Goal: Task Accomplishment & Management: Use online tool/utility

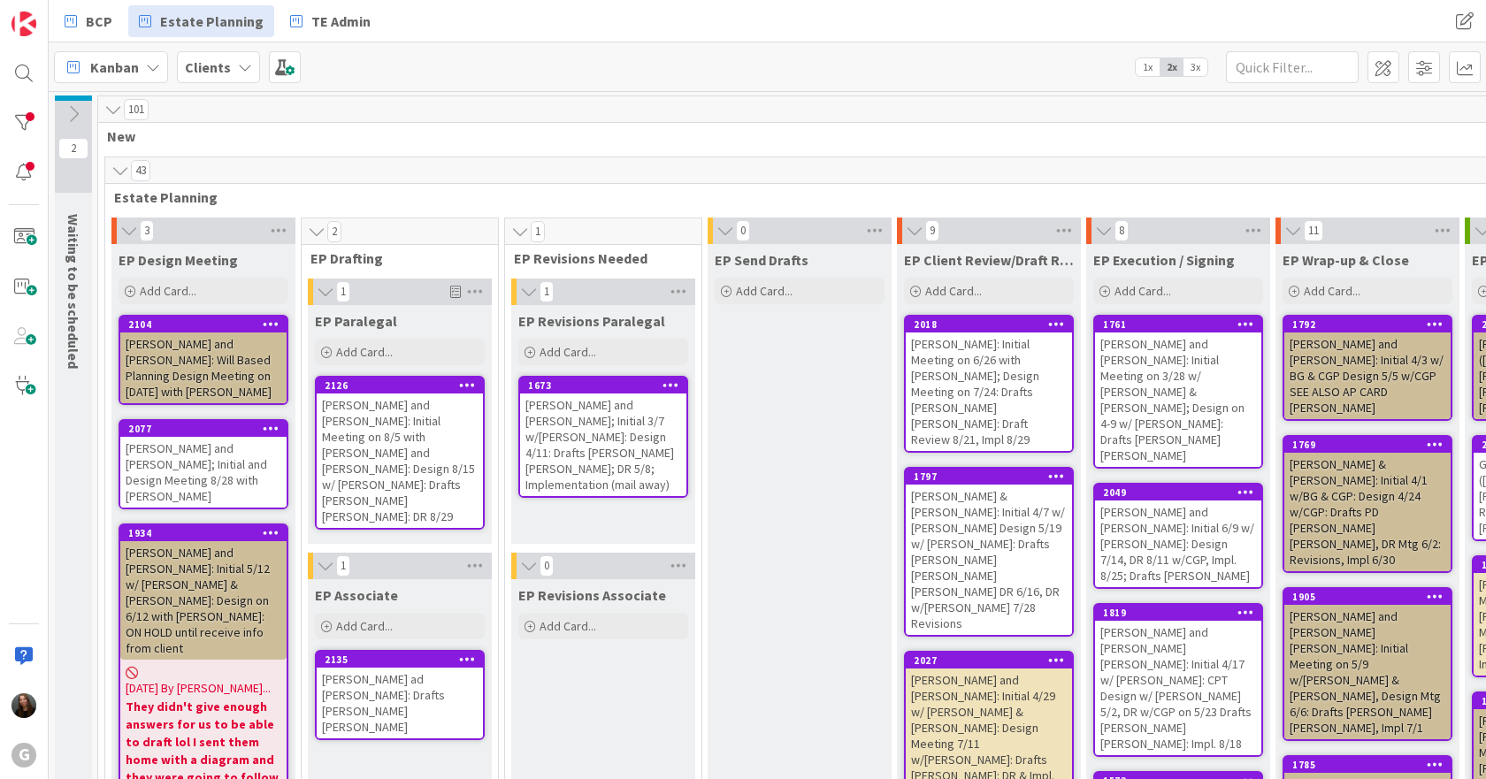
scroll to position [3273, 0]
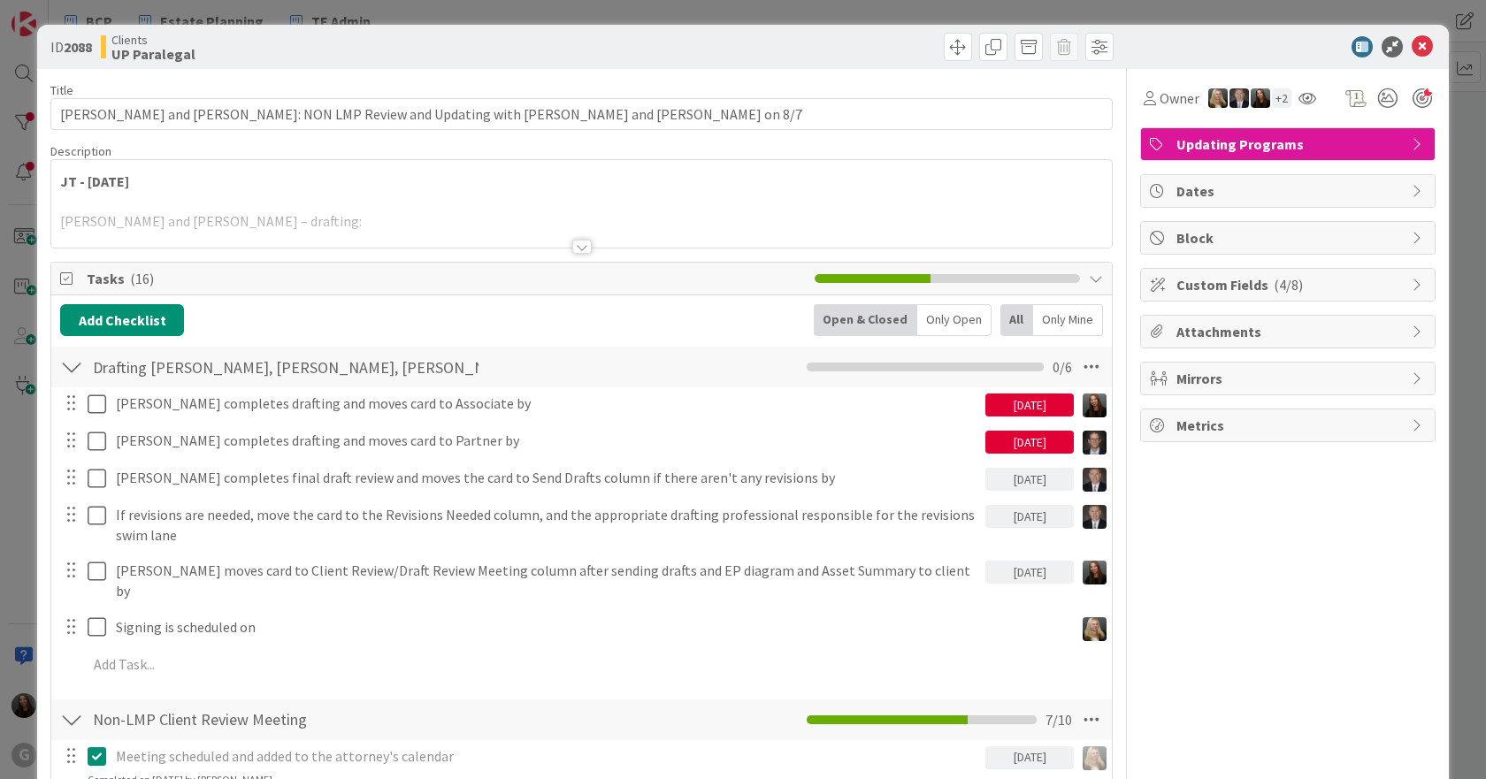
click at [576, 244] on div at bounding box center [581, 247] width 19 height 14
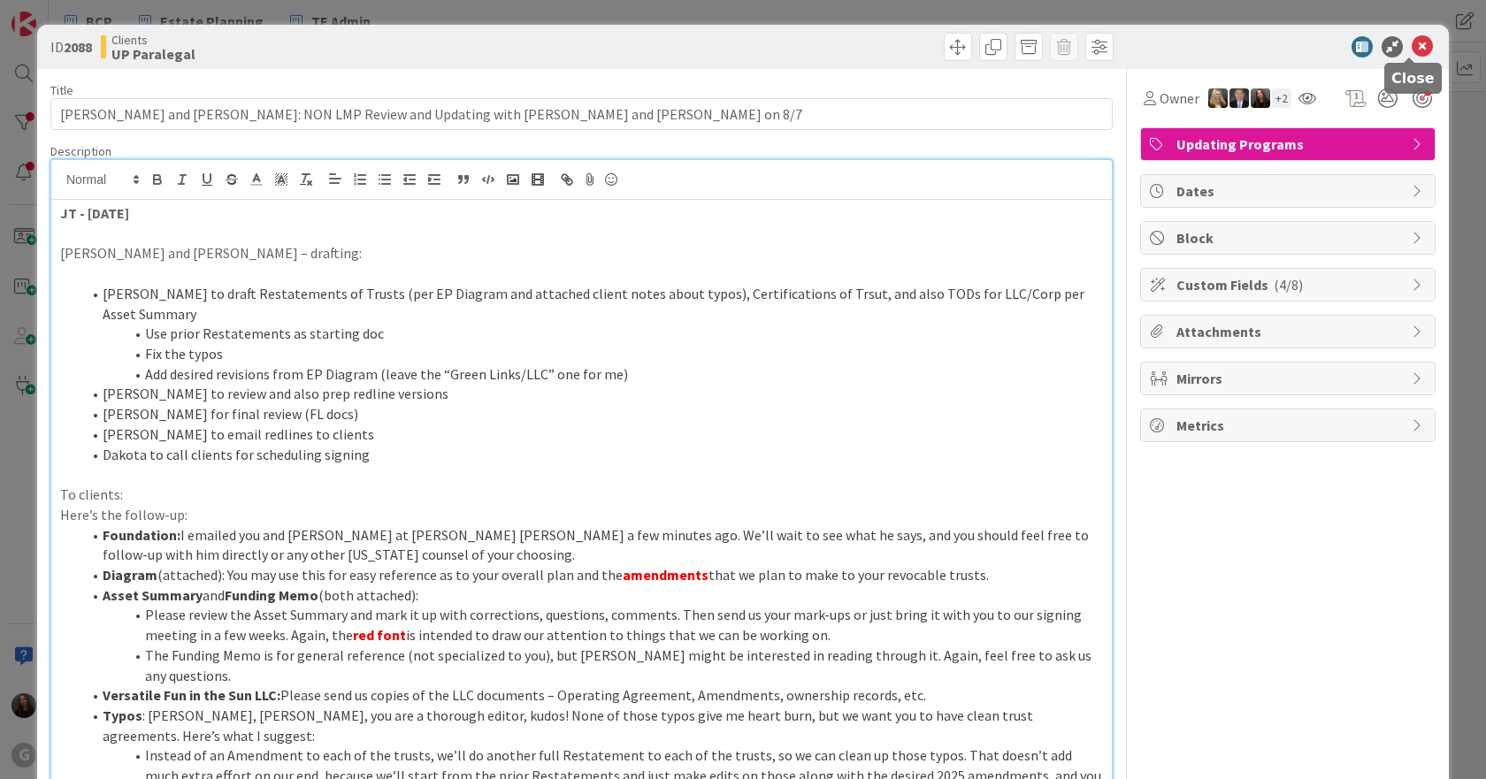
click at [1412, 43] on icon at bounding box center [1422, 46] width 21 height 21
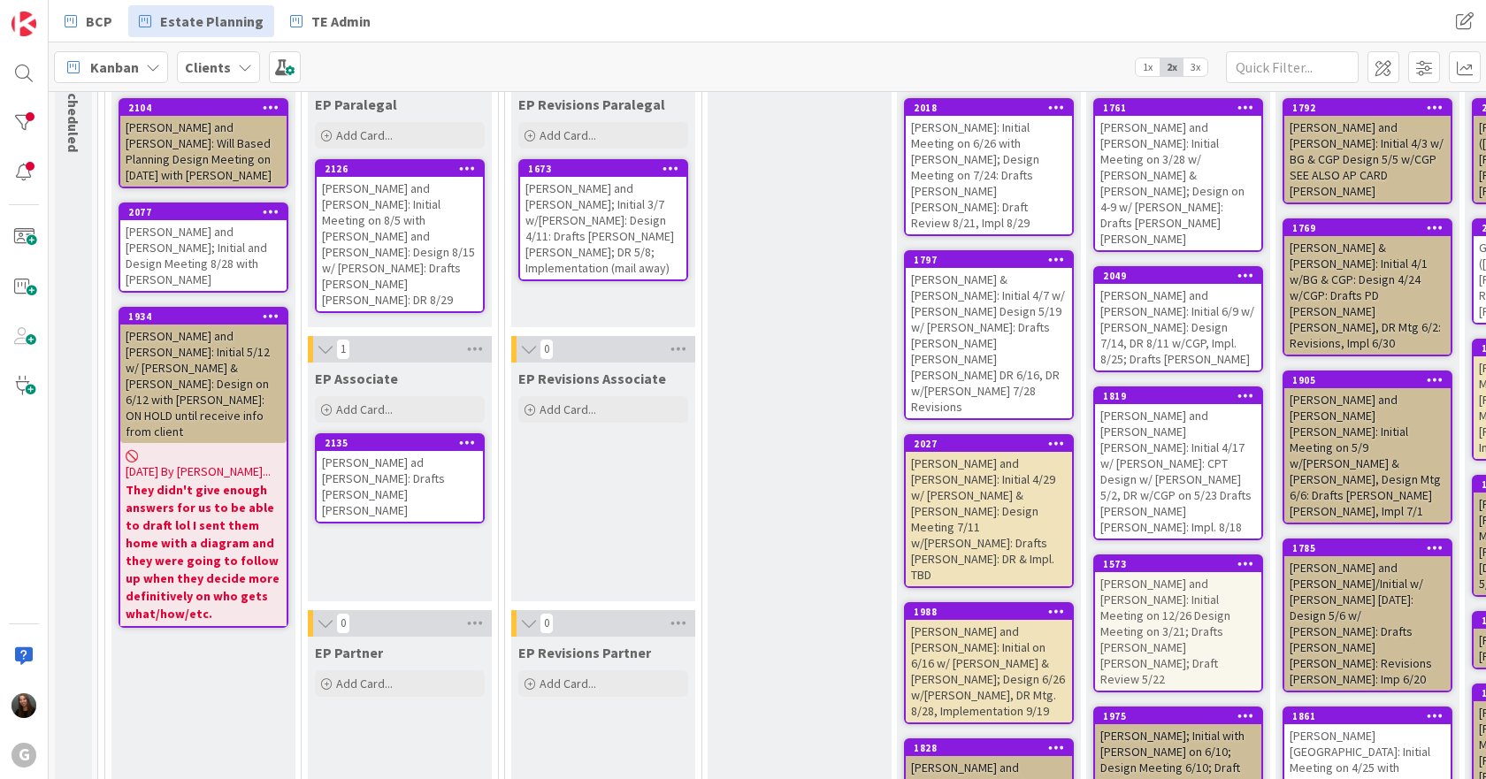
scroll to position [265, 0]
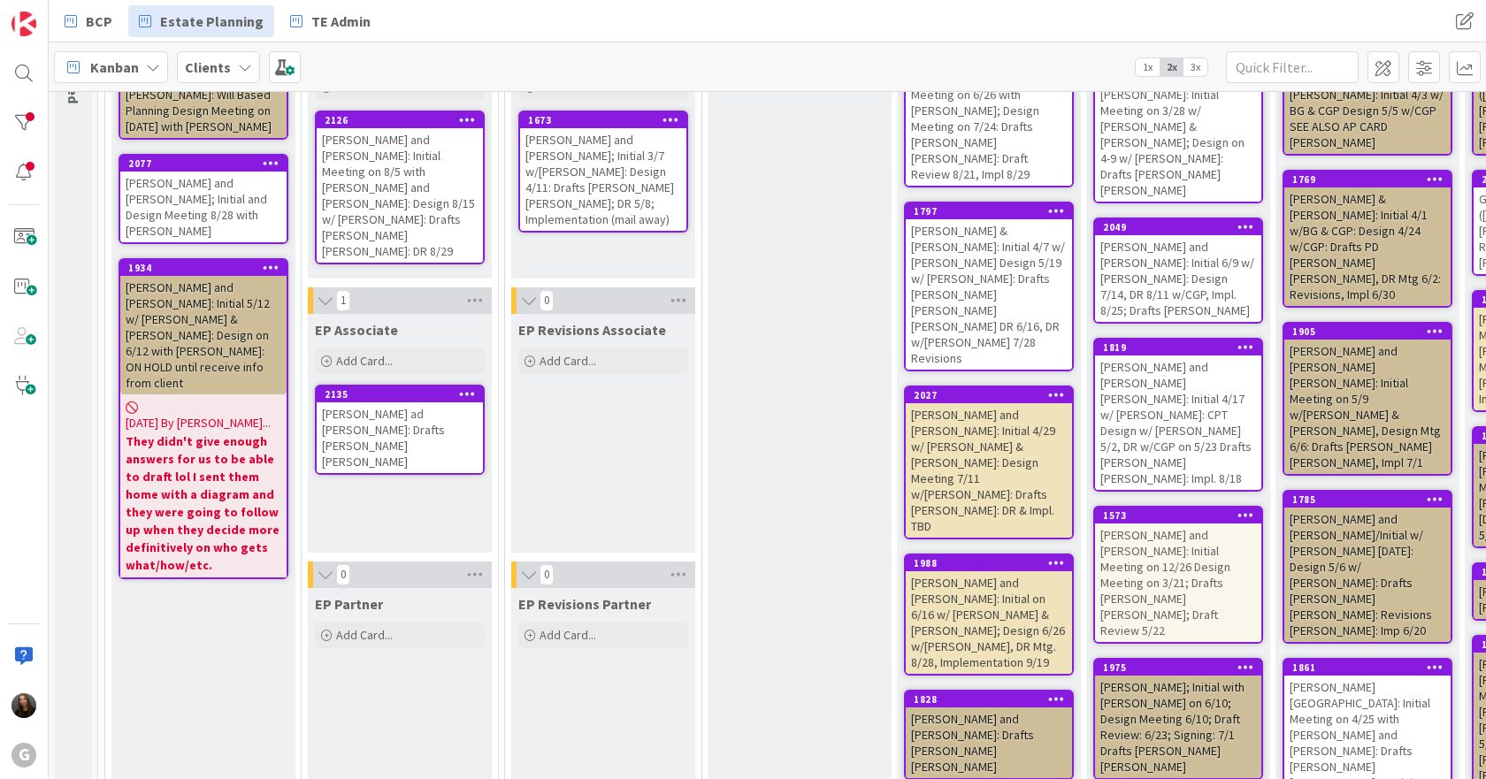
click at [937, 708] on div "[PERSON_NAME] and [PERSON_NAME]: Drafts [PERSON_NAME] [PERSON_NAME]" at bounding box center [989, 743] width 166 height 71
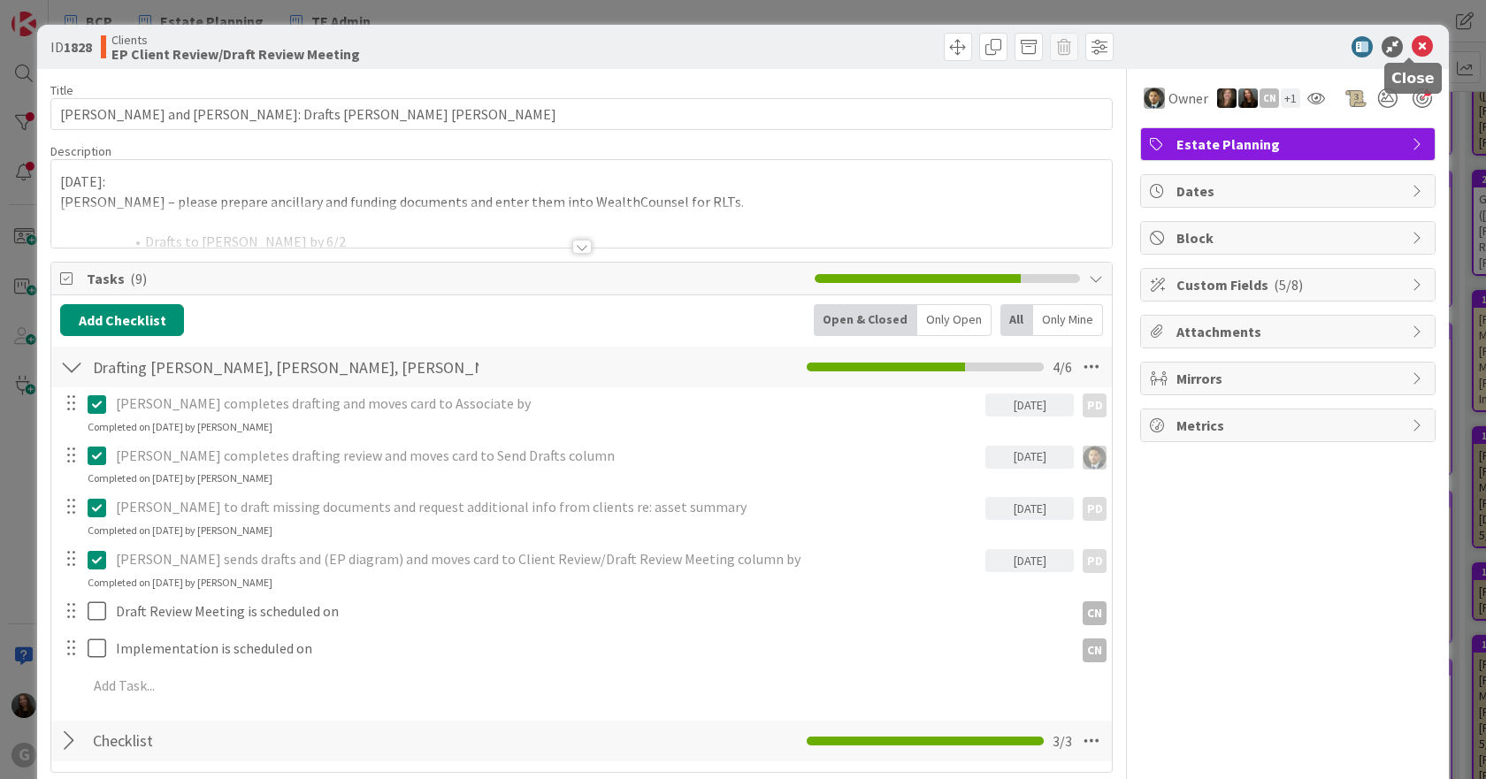
click at [1412, 42] on icon at bounding box center [1422, 46] width 21 height 21
